Goal: Task Accomplishment & Management: Use online tool/utility

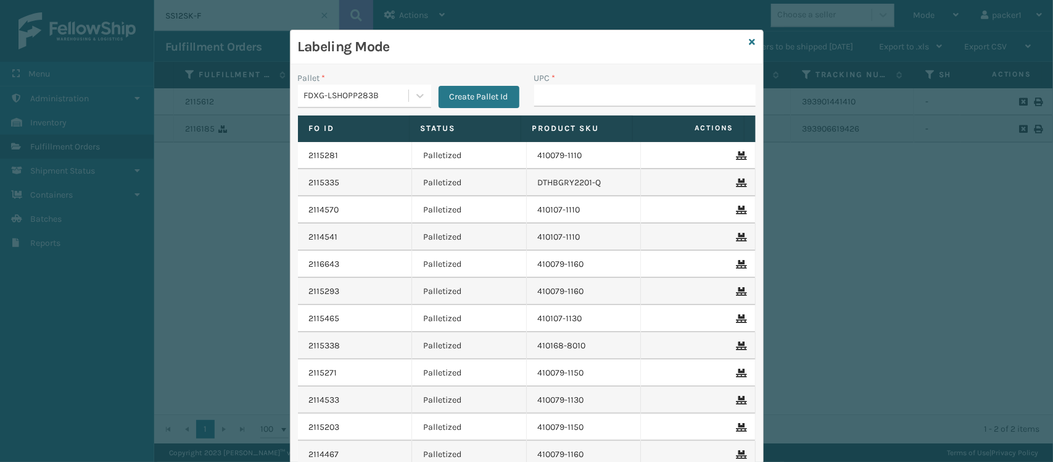
click at [574, 93] on input "UPC *" at bounding box center [645, 96] width 222 height 22
drag, startPoint x: 610, startPoint y: 101, endPoint x: 514, endPoint y: 106, distance: 95.8
click at [514, 106] on div "Pallet * FDXG-LSHOPP283B Create Pallet Id UPC * 393902746666" at bounding box center [527, 94] width 473 height 44
type input "393902746666"
click at [750, 42] on icon at bounding box center [753, 42] width 6 height 9
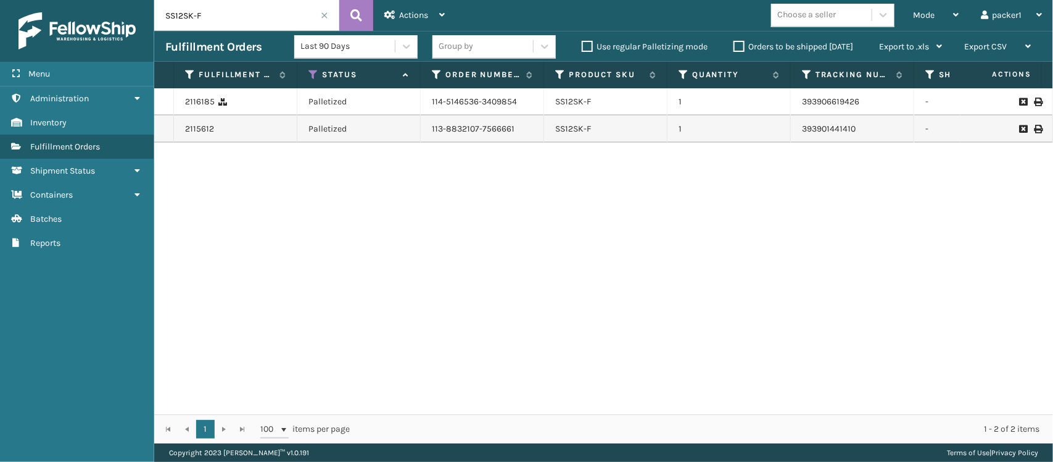
drag, startPoint x: 201, startPoint y: 11, endPoint x: 62, endPoint y: 37, distance: 141.2
click at [62, 0] on div "Menu Administration Inventory Fulfillment Orders Shipment Status Containers Bat…" at bounding box center [526, 0] width 1053 height 0
paste input "393902746666"
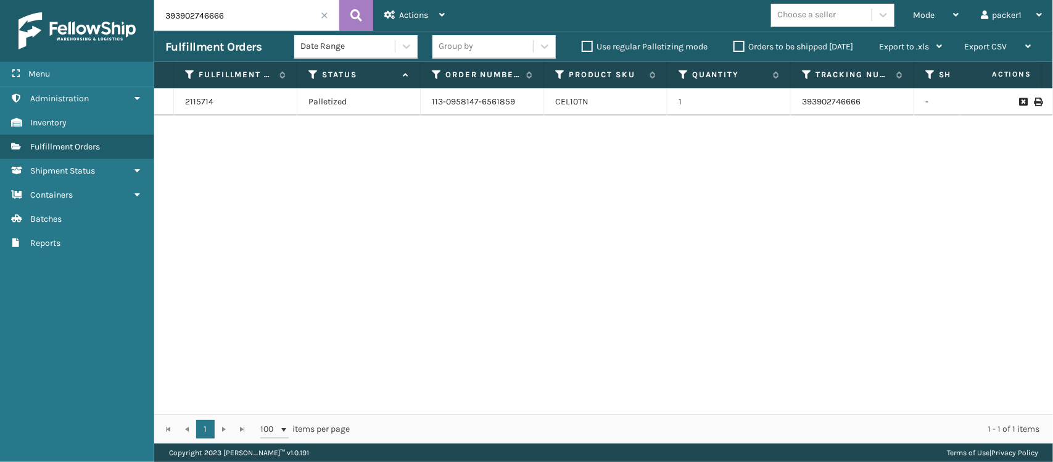
click at [1034, 100] on icon at bounding box center [1037, 101] width 7 height 9
click at [934, 15] on span "Mode" at bounding box center [924, 15] width 22 height 10
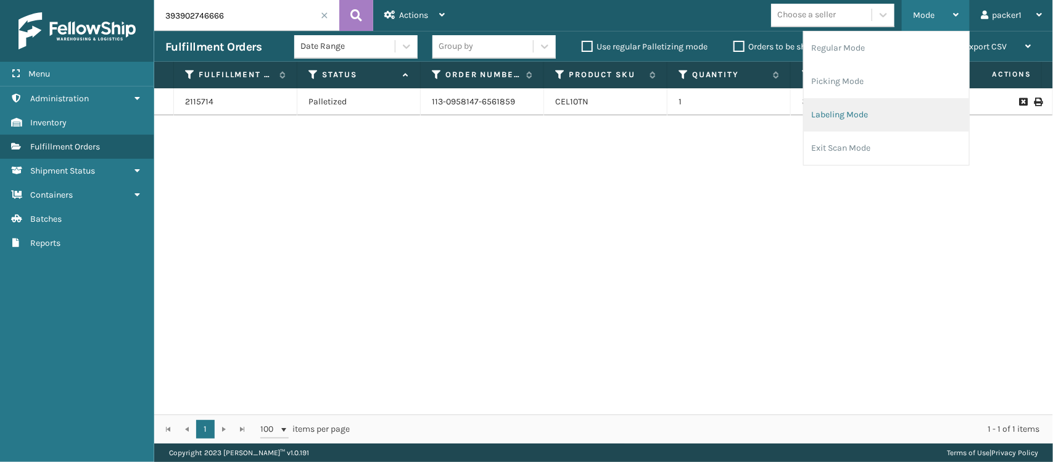
click at [867, 122] on li "Labeling Mode" at bounding box center [886, 114] width 165 height 33
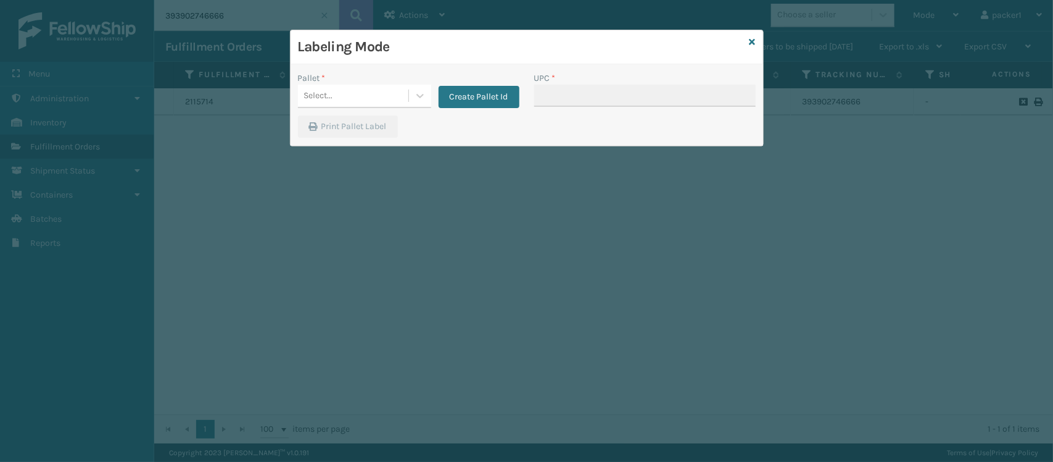
click at [397, 82] on div "Pallet *" at bounding box center [364, 78] width 133 height 13
click at [396, 99] on div "Select..." at bounding box center [353, 96] width 110 height 20
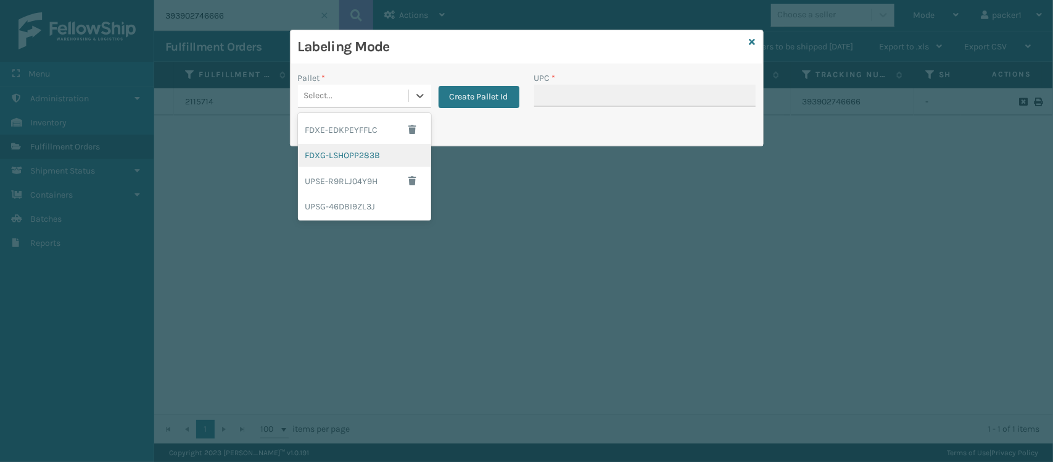
click at [368, 145] on div "FDXG-LSHOPP283B" at bounding box center [364, 155] width 133 height 23
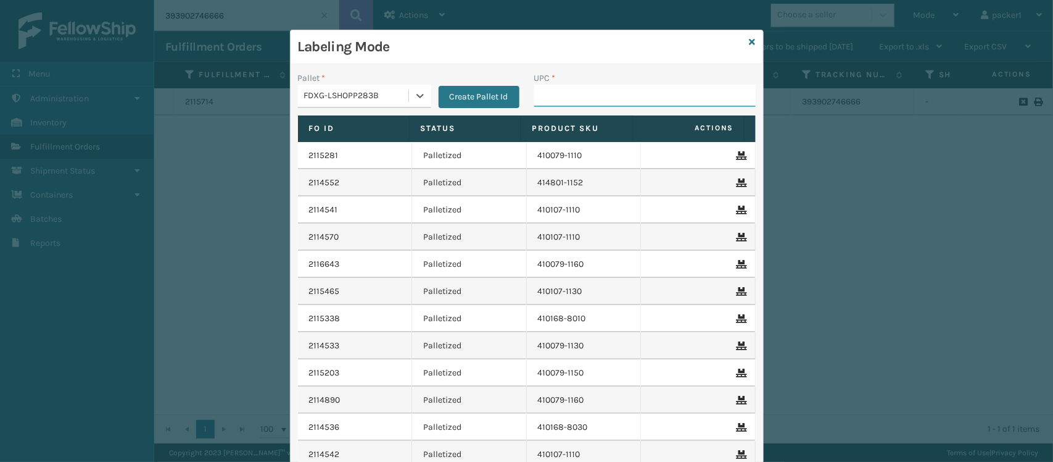
click at [597, 96] on input "UPC *" at bounding box center [645, 96] width 222 height 22
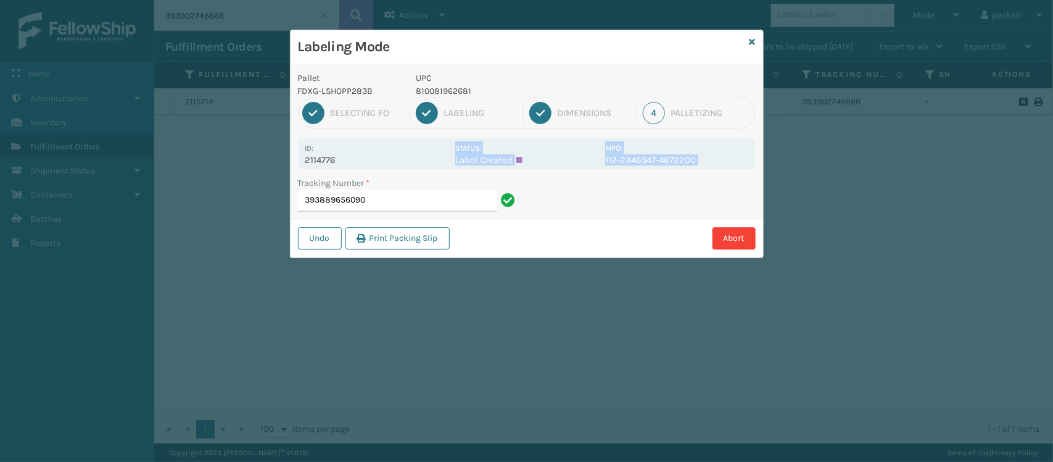
drag, startPoint x: 363, startPoint y: 160, endPoint x: 281, endPoint y: 168, distance: 81.8
click at [281, 168] on div "Labeling Mode Pallet FDXG-LSHOPP283B UPC 810081962681 1 Selecting FO 2 Labeling…" at bounding box center [526, 231] width 1053 height 462
copy p "2114776"
click at [428, 214] on div "Tracking Number * 393889656090" at bounding box center [409, 197] width 236 height 43
click at [438, 205] on input "393889656090" at bounding box center [397, 200] width 199 height 22
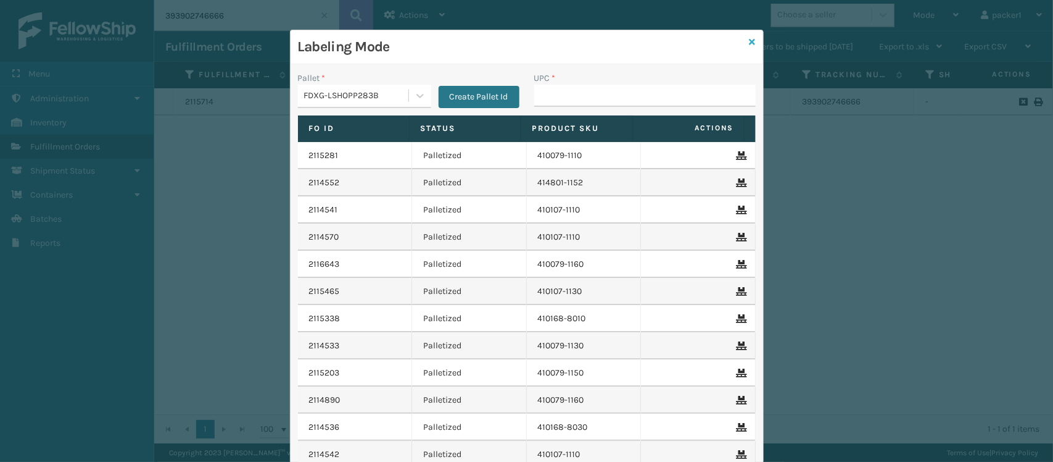
click at [750, 44] on icon at bounding box center [753, 42] width 6 height 9
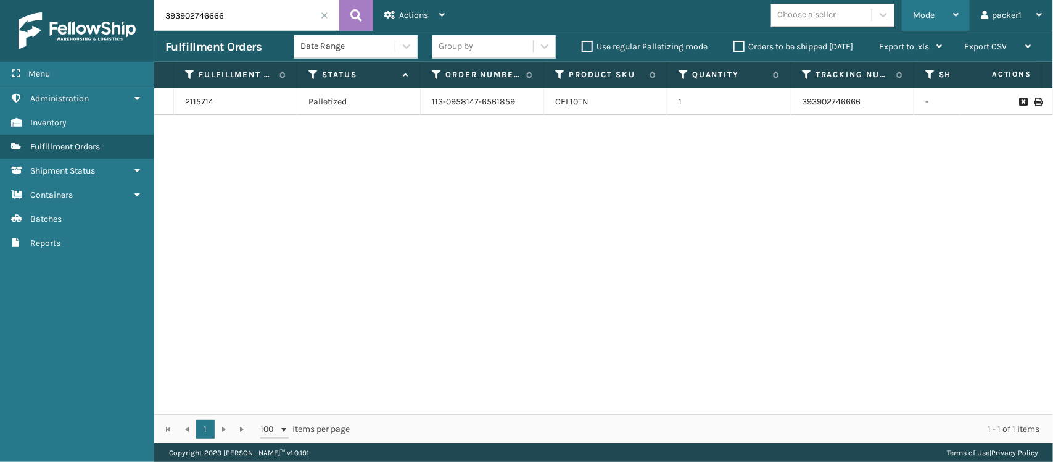
click at [927, 11] on span "Mode" at bounding box center [924, 15] width 22 height 10
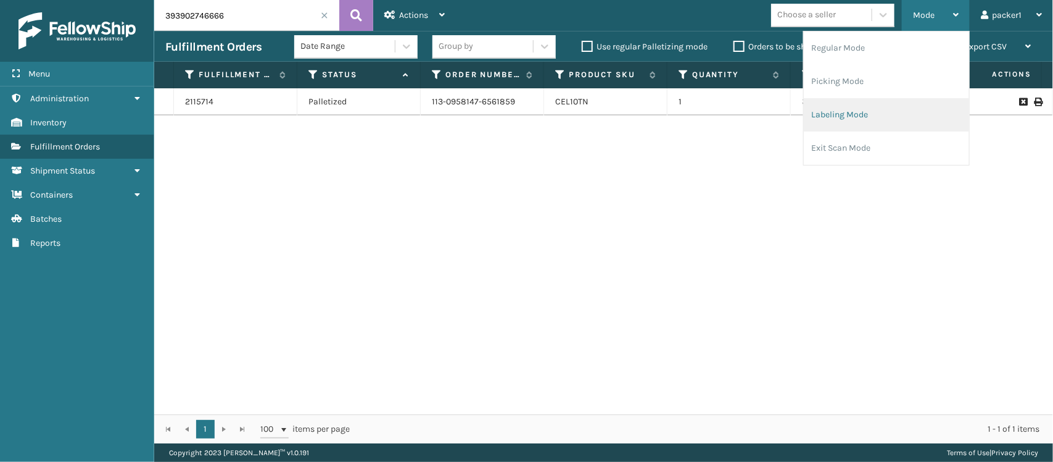
click at [836, 120] on li "Labeling Mode" at bounding box center [886, 114] width 165 height 33
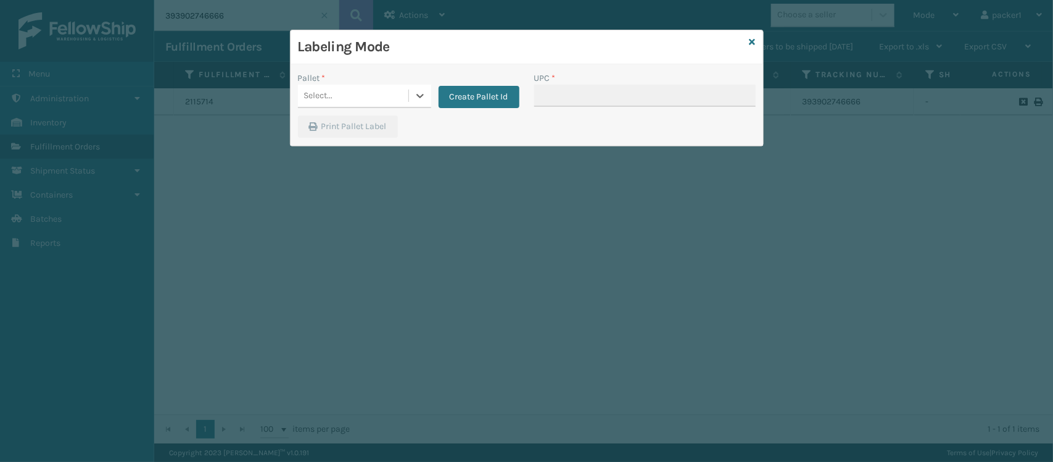
click at [368, 109] on div "Pallet * 0 results available. Select is focused ,type to refine list, press Dow…" at bounding box center [409, 94] width 236 height 44
click at [389, 94] on div "Select..." at bounding box center [353, 96] width 110 height 20
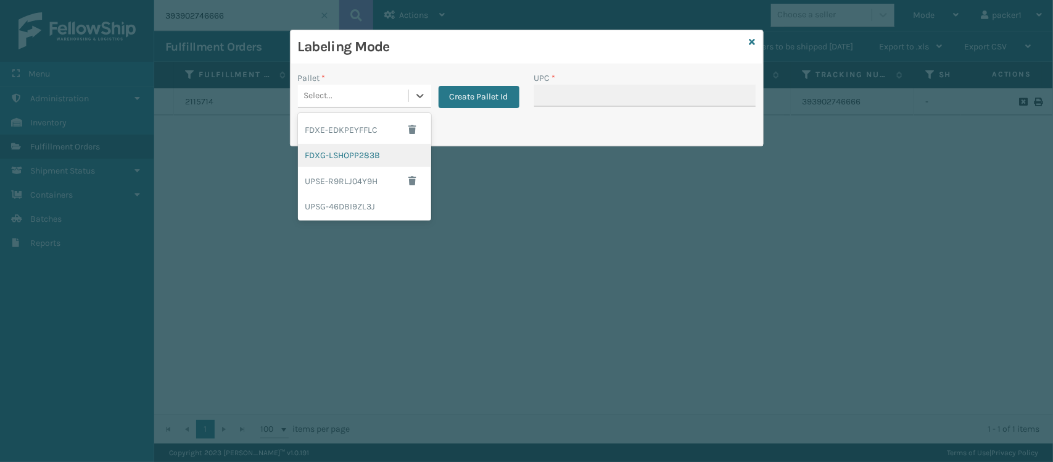
click at [349, 159] on div "FDXG-LSHOPP283B" at bounding box center [364, 155] width 133 height 23
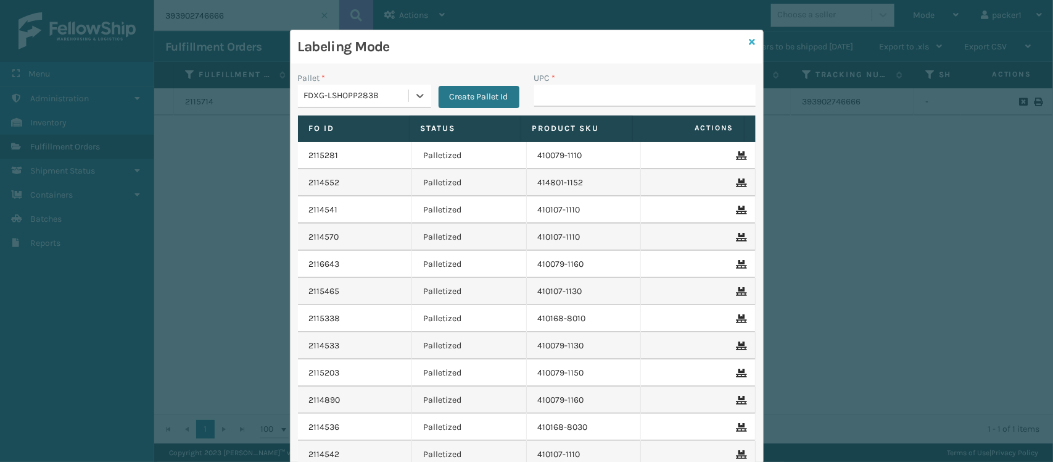
click at [750, 39] on icon at bounding box center [753, 42] width 6 height 9
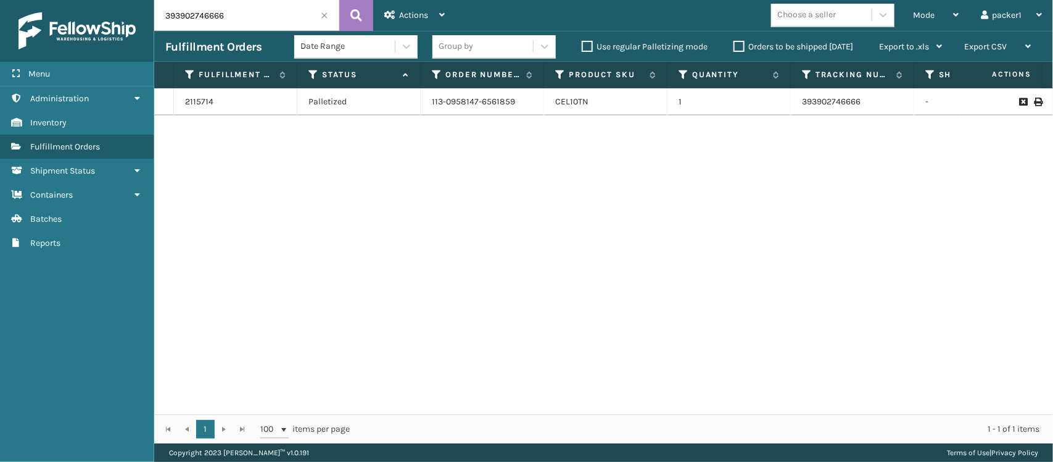
drag, startPoint x: 297, startPoint y: 20, endPoint x: 62, endPoint y: -7, distance: 236.7
click at [62, 0] on html "Menu Administration Inventory Fulfillment Orders Shipment Status Containers Bat…" at bounding box center [526, 231] width 1053 height 462
paste input "211477"
type input "2114776"
drag, startPoint x: 1031, startPoint y: 97, endPoint x: 580, endPoint y: 182, distance: 459.1
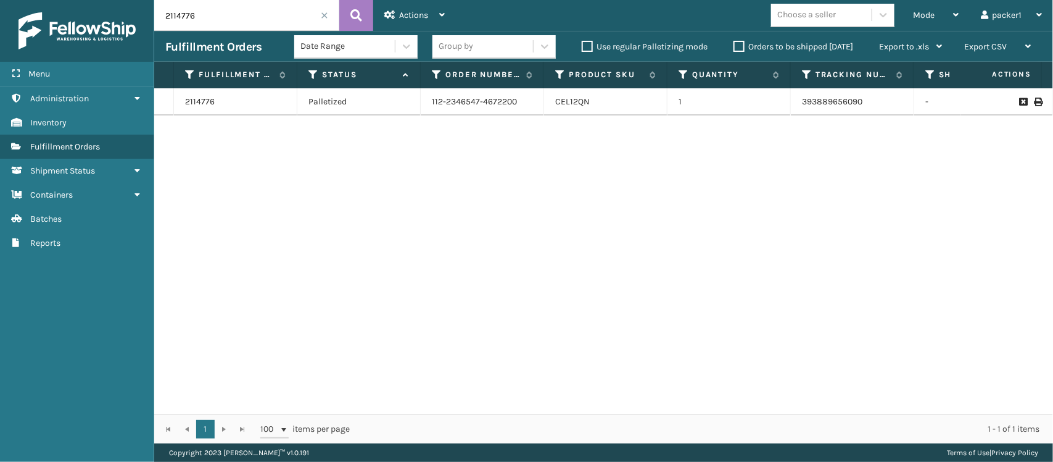
click at [580, 182] on div "2114776 Palletized 112-2346547-4672200 CEL12QN 1 393889656090 -" at bounding box center [603, 251] width 899 height 326
click at [1034, 99] on icon at bounding box center [1037, 101] width 7 height 9
click at [932, 8] on div "Mode" at bounding box center [936, 15] width 46 height 31
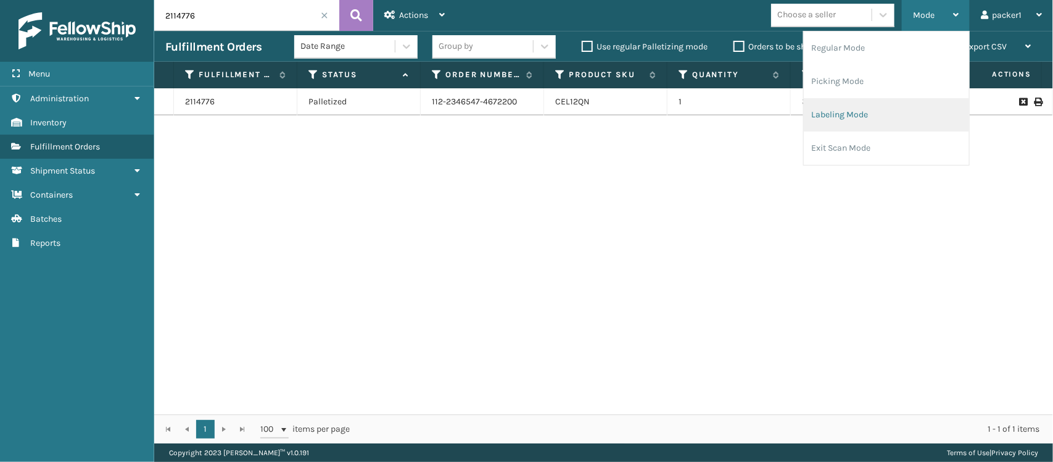
click at [899, 112] on li "Labeling Mode" at bounding box center [886, 114] width 165 height 33
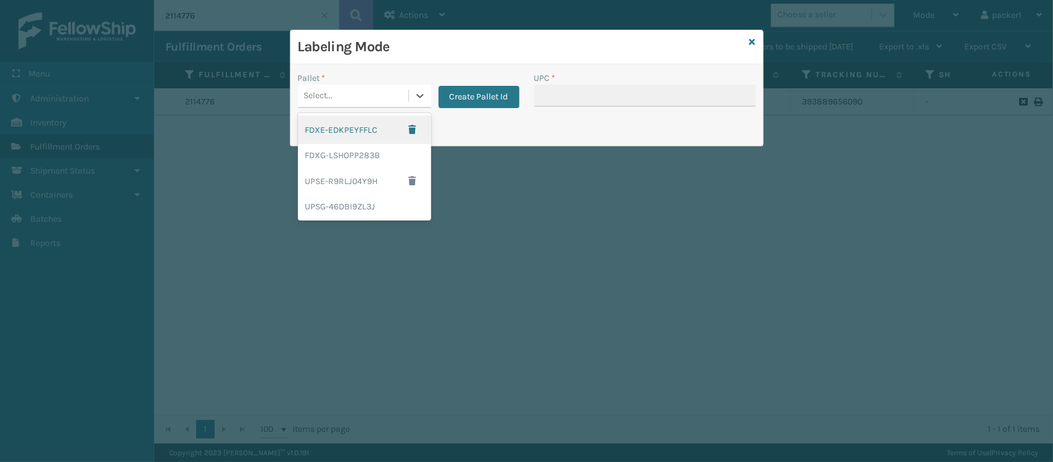
click at [386, 90] on div "Select..." at bounding box center [353, 96] width 110 height 20
click at [346, 159] on div "FDXG-LSHOPP283B" at bounding box center [364, 155] width 133 height 23
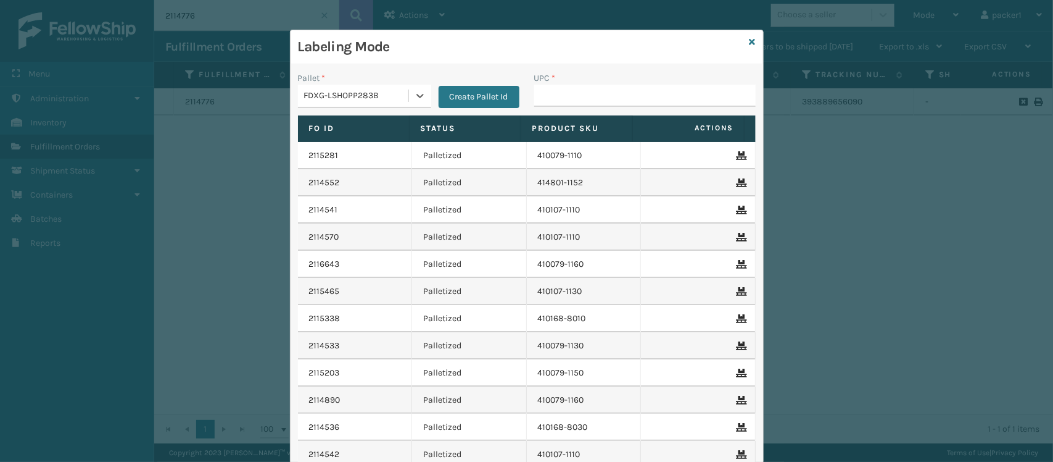
click at [528, 94] on div "UPC *" at bounding box center [645, 94] width 236 height 44
click at [534, 94] on input "UPC *" at bounding box center [645, 96] width 222 height 22
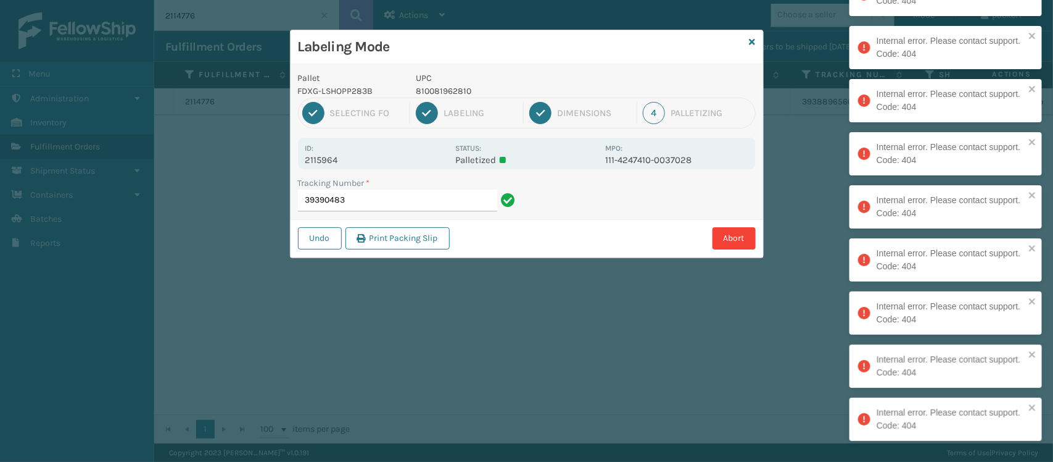
type input "39390483"
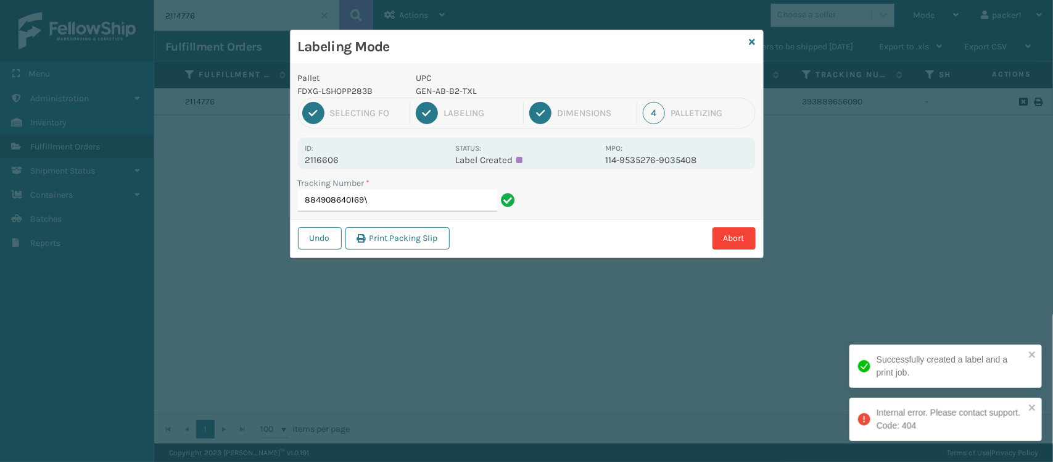
type input "884908640169"
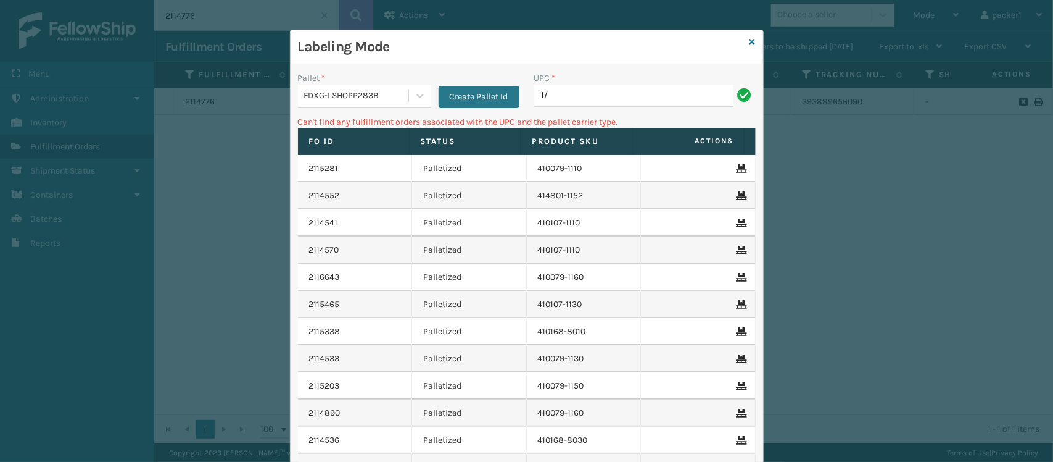
type input "1"
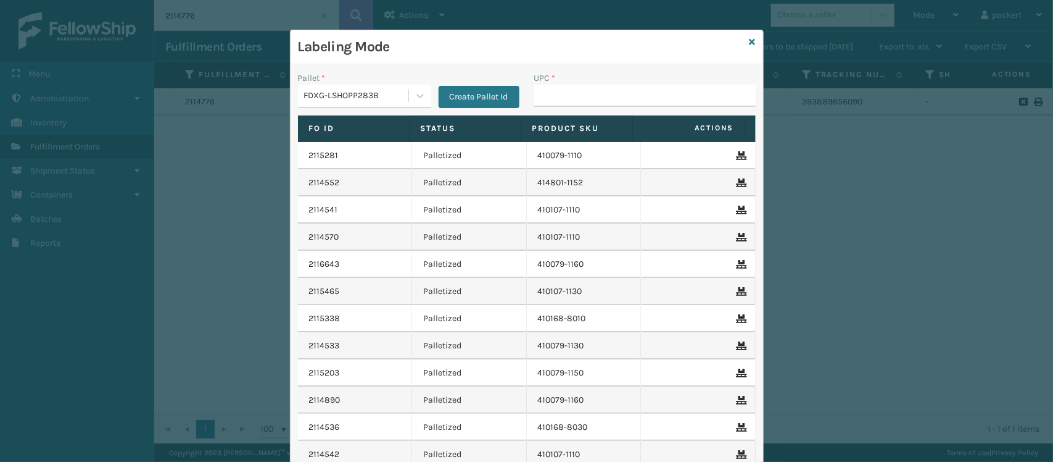
click at [534, 94] on input "UPC *" at bounding box center [645, 96] width 222 height 22
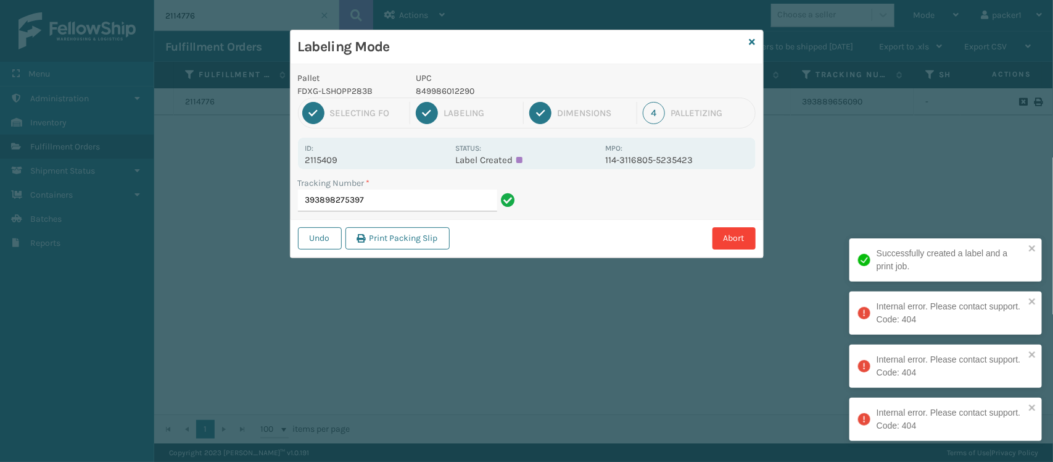
type input "393898275397"
